Goal: Task Accomplishment & Management: Use online tool/utility

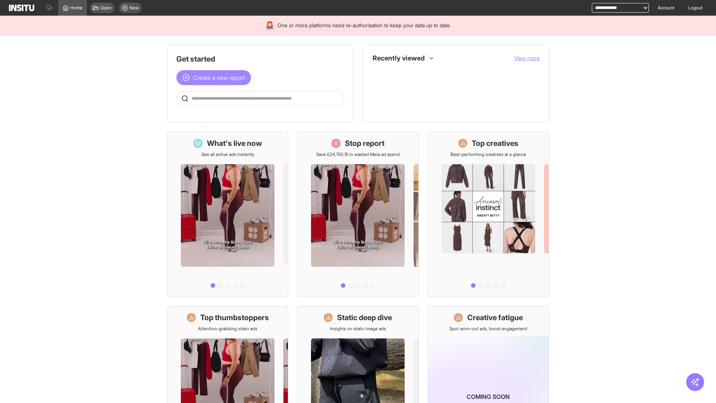
click at [216, 78] on span "Create a new report" at bounding box center [219, 77] width 52 height 9
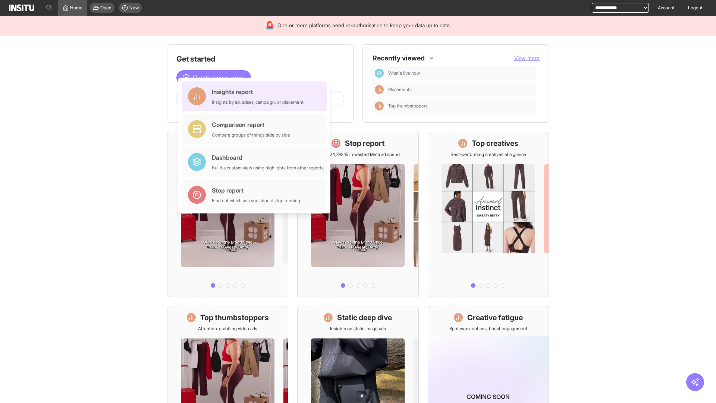
click at [256, 96] on div "Insights report Insights by ad, adset, campaign, or placement" at bounding box center [258, 96] width 92 height 18
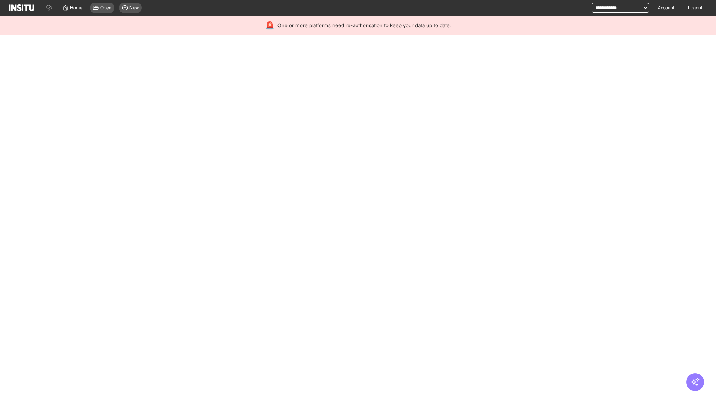
select select "**"
